Goal: Information Seeking & Learning: Learn about a topic

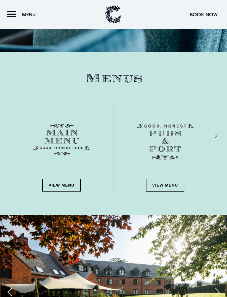
scroll to position [637, 0]
click at [67, 182] on link "View Menu" at bounding box center [61, 185] width 39 height 13
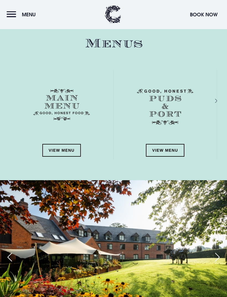
scroll to position [672, 0]
click at [174, 155] on link "View Menu" at bounding box center [165, 150] width 39 height 13
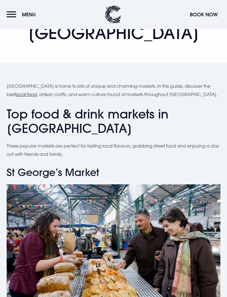
scroll to position [96, 0]
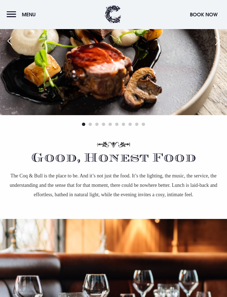
scroll to position [260, 0]
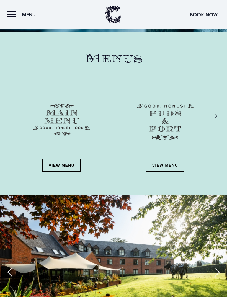
click at [213, 113] on div "Next slide" at bounding box center [210, 116] width 5 height 8
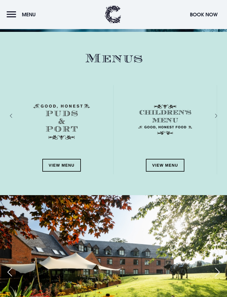
click at [213, 115] on div "Next slide" at bounding box center [210, 116] width 5 height 8
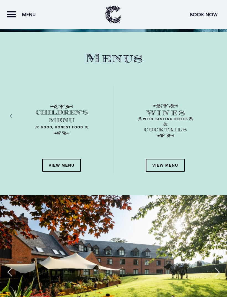
click at [217, 115] on div "View Menu" at bounding box center [166, 130] width 104 height 90
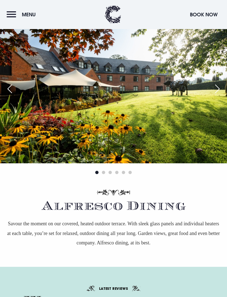
scroll to position [842, 0]
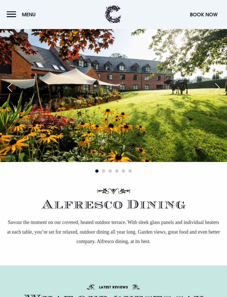
click at [217, 89] on div "Next slide" at bounding box center [218, 88] width 14 height 12
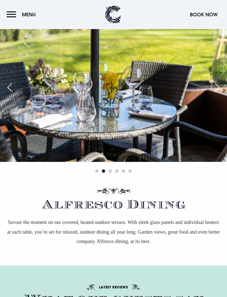
click at [216, 87] on div "Next slide" at bounding box center [218, 88] width 14 height 12
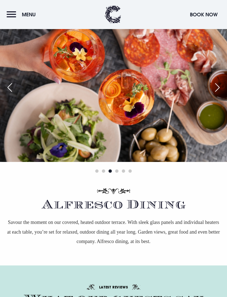
click at [217, 85] on div "Next slide" at bounding box center [218, 88] width 14 height 12
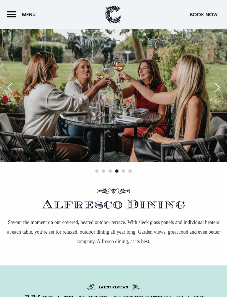
click at [216, 85] on div "Next slide" at bounding box center [218, 88] width 14 height 12
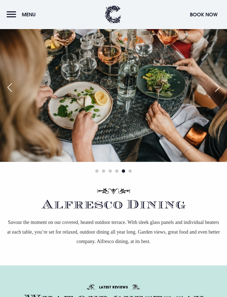
click at [214, 88] on div "Next slide" at bounding box center [218, 88] width 14 height 12
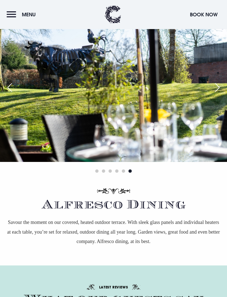
click at [214, 88] on div "Next slide" at bounding box center [218, 88] width 14 height 12
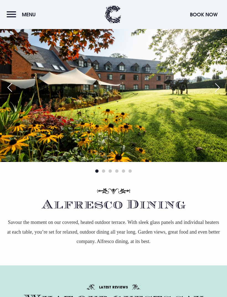
click at [213, 88] on div "Next slide" at bounding box center [218, 88] width 14 height 12
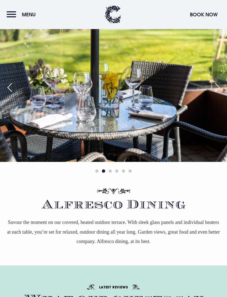
click at [218, 89] on div "Next slide" at bounding box center [218, 88] width 14 height 12
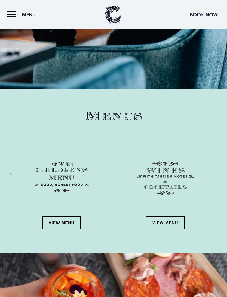
scroll to position [599, 0]
